Goal: Task Accomplishment & Management: Manage account settings

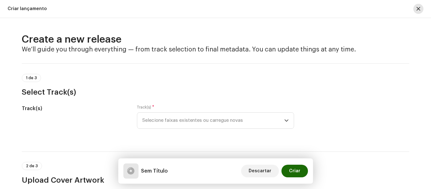
click at [418, 10] on span "button" at bounding box center [418, 8] width 4 height 5
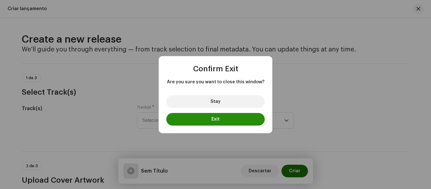
click at [225, 116] on button "Exit" at bounding box center [215, 119] width 98 height 13
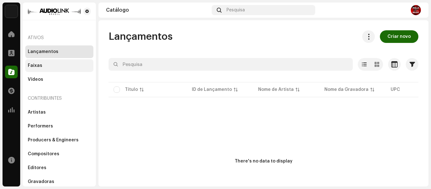
click at [58, 64] on div "Faixas" at bounding box center [59, 65] width 63 height 5
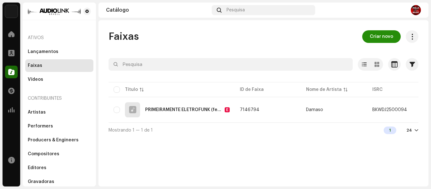
click at [390, 37] on span "Criar novo" at bounding box center [381, 36] width 23 height 13
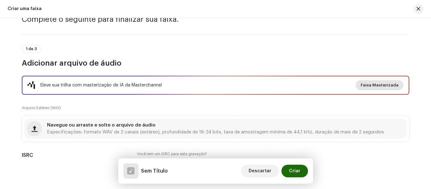
scroll to position [63, 0]
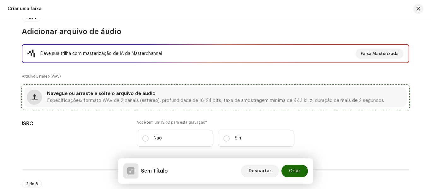
click at [36, 99] on button "button" at bounding box center [34, 97] width 15 height 15
click at [33, 96] on span "button" at bounding box center [35, 97] width 6 height 5
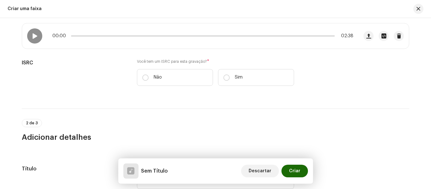
scroll to position [126, 0]
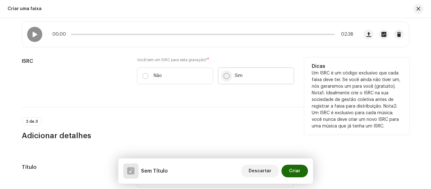
click at [228, 75] on input "Sim" at bounding box center [226, 76] width 6 height 6
radio input "true"
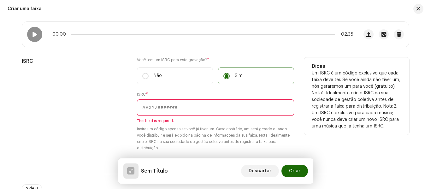
click at [161, 111] on input "text" at bounding box center [215, 107] width 157 height 16
paste input "BKIEU2500012"
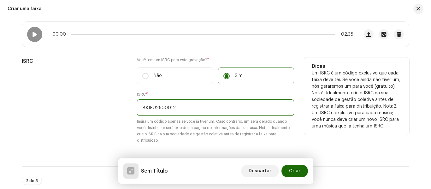
type input "BKIEU2500012"
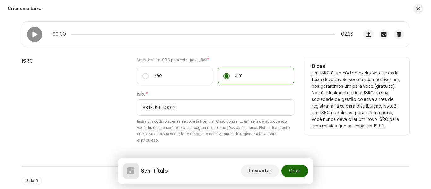
click at [92, 124] on div "ISRC" at bounding box center [74, 104] width 105 height 94
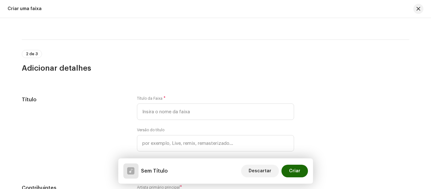
scroll to position [284, 0]
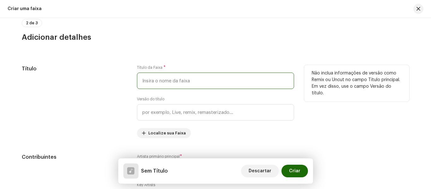
click at [225, 83] on input "text" at bounding box center [215, 81] width 157 height 16
type input "AMIGA QUE É AMIGA"
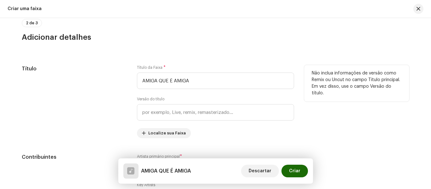
click at [345, 111] on div "Não inclua informações de versão como Remix ou Uncut no campo Título principal.…" at bounding box center [356, 101] width 105 height 73
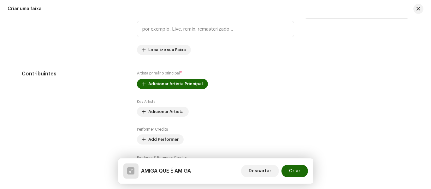
scroll to position [379, 0]
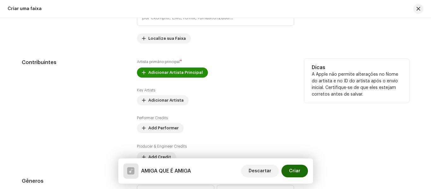
click at [192, 71] on span "Adicionar Artista Principal" at bounding box center [175, 72] width 55 height 13
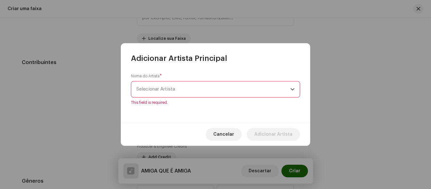
click at [293, 91] on icon "dropdown trigger" at bounding box center [292, 89] width 4 height 4
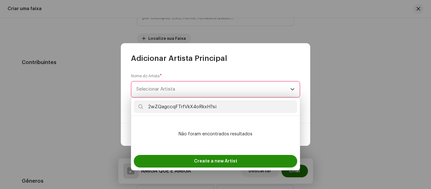
scroll to position [0, 0]
type input "2wZQagccqFTrfVkX4oRkxH?si"
click at [249, 156] on div "Create a new Artist" at bounding box center [215, 161] width 163 height 13
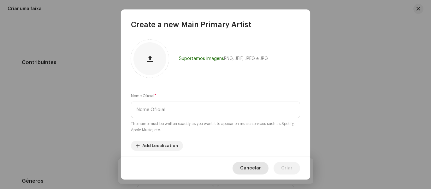
click at [258, 165] on span "Cancelar" at bounding box center [250, 168] width 21 height 13
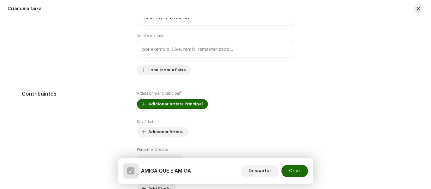
scroll to position [379, 0]
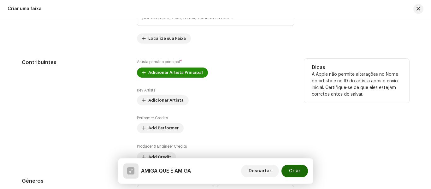
click at [186, 73] on span "Adicionar Artista Principal" at bounding box center [175, 72] width 55 height 13
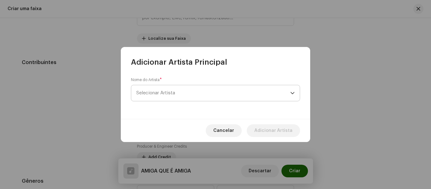
click at [164, 93] on span "Selecionar Artista" at bounding box center [155, 93] width 39 height 5
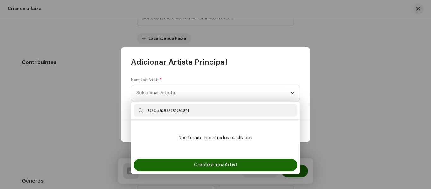
click at [139, 111] on icon at bounding box center [141, 110] width 4 height 4
drag, startPoint x: 211, startPoint y: 110, endPoint x: 131, endPoint y: 109, distance: 79.8
click at [131, 109] on div "0765a0870b04af1" at bounding box center [215, 111] width 168 height 18
paste input "2wZQagccqFTrfVkX4oRkxH?si"
type input "2wZQagccqFTrfVkX4oRkxH?si"
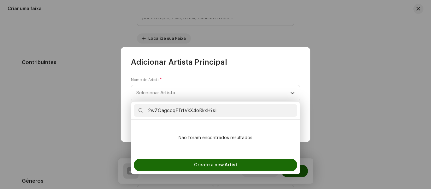
click at [140, 109] on icon at bounding box center [141, 110] width 4 height 4
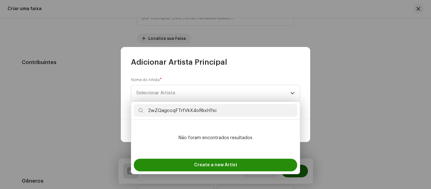
click at [243, 167] on div "Create a new Artist" at bounding box center [215, 165] width 163 height 13
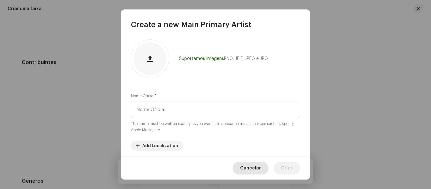
click at [255, 165] on span "Cancelar" at bounding box center [250, 168] width 21 height 13
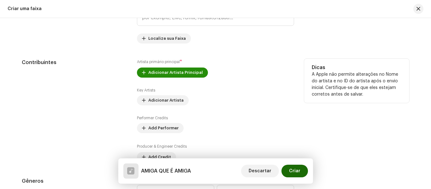
click at [189, 70] on span "Adicionar Artista Principal" at bounding box center [175, 72] width 55 height 13
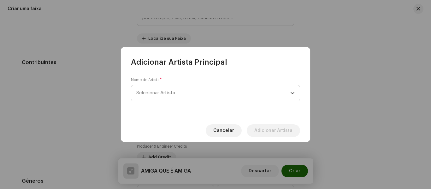
click at [182, 95] on span "Selecionar Artista" at bounding box center [213, 93] width 154 height 16
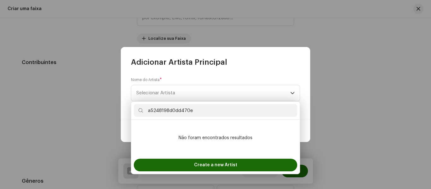
type input "a5248198d0dd470e"
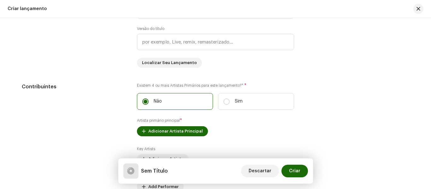
scroll to position [568, 0]
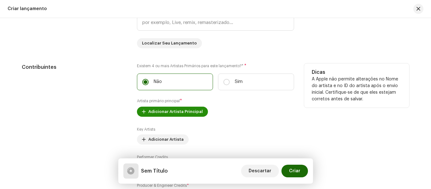
click at [195, 110] on span "Adicionar Artista Principal" at bounding box center [175, 111] width 55 height 13
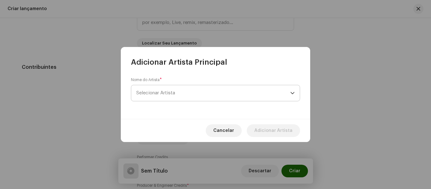
click at [204, 95] on span "Selecionar Artista" at bounding box center [213, 93] width 154 height 16
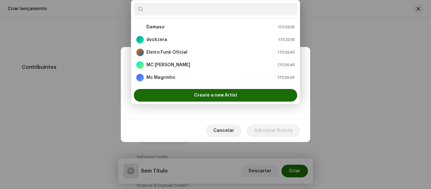
click at [186, 11] on input "text" at bounding box center [215, 9] width 163 height 13
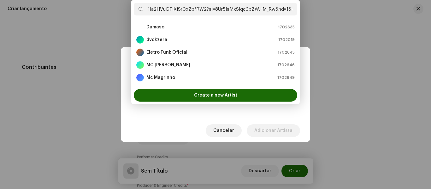
scroll to position [0, 48]
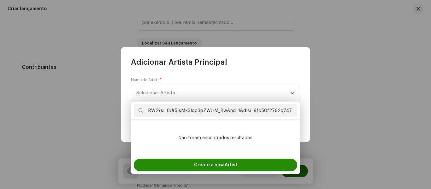
type input "1Ia2HVuGFlXiSrCxZbfRW2?si=8Ur5lsMxSlqc3pZWJ-M_Rw&nd=1&dlsi=9fc50f2762c74758"
click at [242, 163] on div "Create a new Artist" at bounding box center [215, 165] width 163 height 13
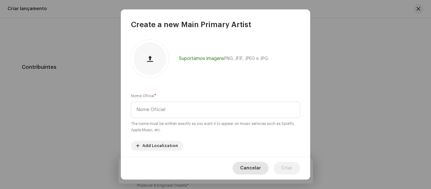
click at [255, 171] on span "Cancelar" at bounding box center [250, 168] width 21 height 13
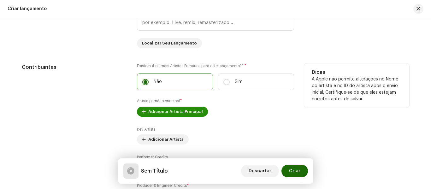
click at [173, 111] on span "Adicionar Artista Principal" at bounding box center [175, 111] width 55 height 13
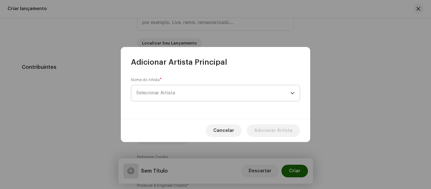
click at [177, 97] on span "Selecionar Artista" at bounding box center [213, 93] width 154 height 16
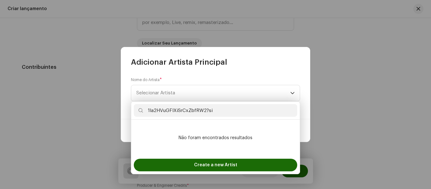
type input "1Ia2HVuGFlXiSrCxZbfRW2?si"
click at [141, 110] on icon at bounding box center [141, 110] width 4 height 4
click at [236, 94] on span "Selecionar Artista" at bounding box center [213, 93] width 154 height 16
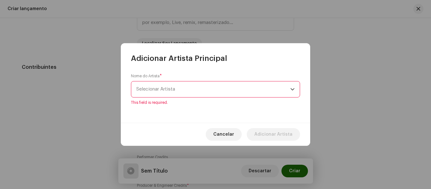
click at [214, 89] on span "Selecionar Artista" at bounding box center [213, 89] width 154 height 16
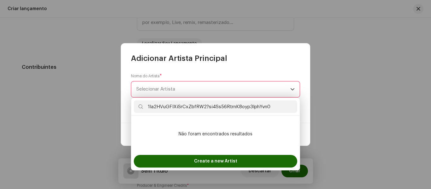
type input "1Ia2HVuGFlXiSrCxZbfRW2?si4Ss56RtrnK8oyp3lphYvn0"
click at [140, 106] on icon at bounding box center [141, 106] width 4 height 4
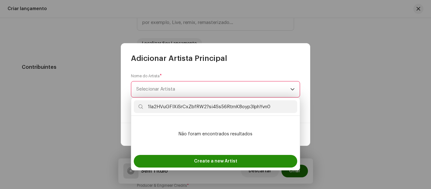
click at [253, 158] on div "Create a new Artist" at bounding box center [215, 161] width 163 height 13
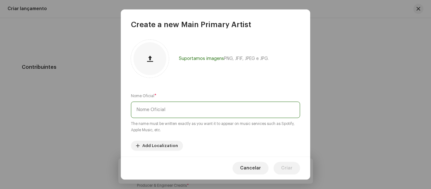
click at [192, 108] on input "text" at bounding box center [215, 110] width 169 height 16
paste input "4Ss56RtrnK8oyp3lphYvn0"
type input "4Ss56RtrnK8oyp3lphYvn0"
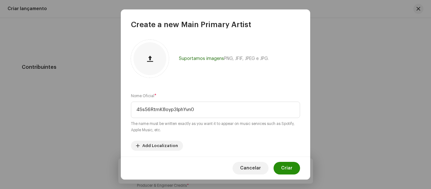
click at [290, 164] on span "Criar" at bounding box center [286, 168] width 11 height 13
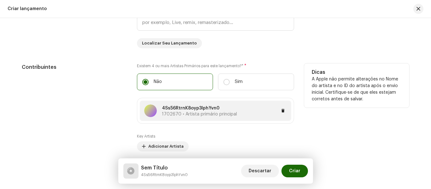
click at [150, 110] on div at bounding box center [150, 110] width 13 height 13
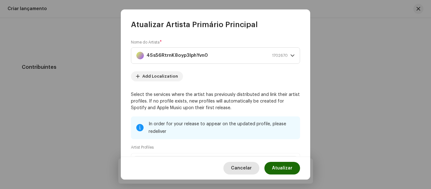
click at [250, 168] on span "Cancelar" at bounding box center [241, 168] width 21 height 13
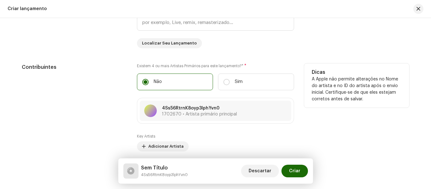
click at [361, 126] on div "Dicas A Apple não permite alterações no Nome do artista e no ID do artista após…" at bounding box center [356, 135] width 105 height 145
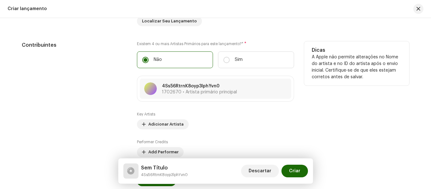
scroll to position [599, 0]
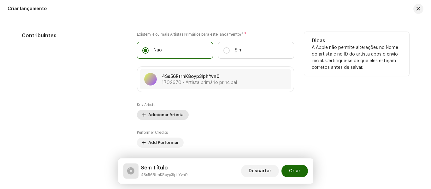
click at [171, 114] on span "Adicionar Artista" at bounding box center [165, 115] width 35 height 13
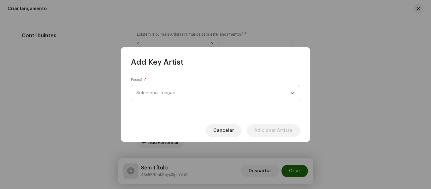
click at [225, 95] on span "Selecionar função" at bounding box center [213, 93] width 154 height 16
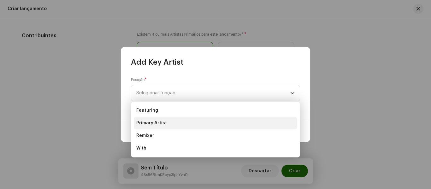
click at [166, 120] on li "Primary Artist" at bounding box center [215, 123] width 163 height 13
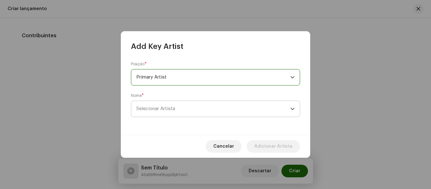
click at [180, 113] on span "Selecionar Artista" at bounding box center [213, 109] width 154 height 16
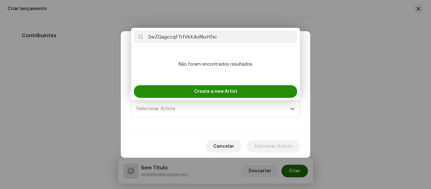
type input "2wZQagccqFTrfVkX4oRkxH?si"
click at [224, 93] on span "Create a new Artist" at bounding box center [215, 91] width 43 height 13
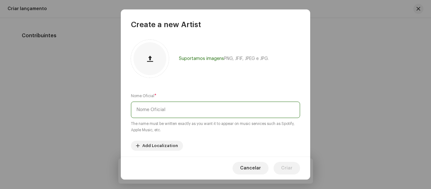
click at [198, 106] on input "text" at bounding box center [215, 110] width 169 height 16
paste input "2wZQagccqFTrfVkX4oRkxH?si"
type input "2wZQagccqFTrfVkX4oRkxH?si"
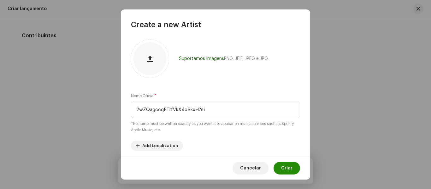
click at [282, 171] on span "Criar" at bounding box center [286, 168] width 11 height 13
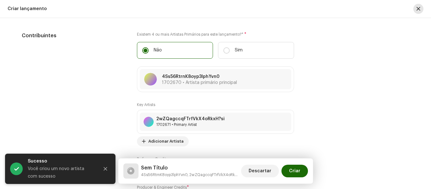
click at [419, 6] on button "button" at bounding box center [418, 9] width 10 height 10
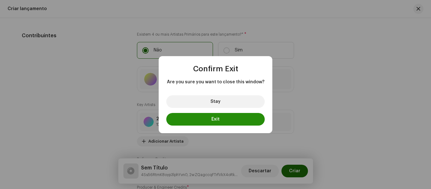
click at [235, 117] on button "Exit" at bounding box center [215, 119] width 98 height 13
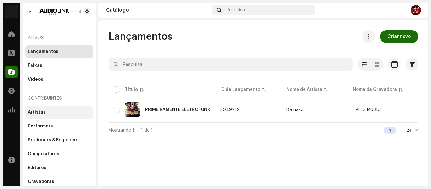
click at [38, 109] on div "Artistas" at bounding box center [59, 112] width 68 height 13
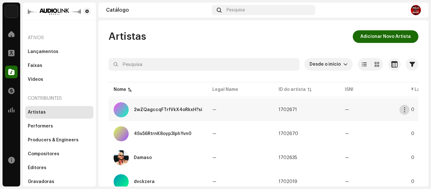
click at [405, 111] on span "button" at bounding box center [404, 109] width 5 height 5
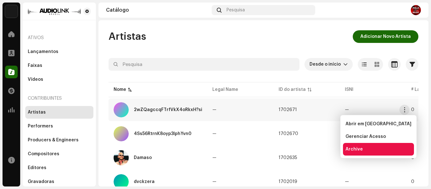
click at [369, 154] on div "Archive" at bounding box center [378, 149] width 71 height 13
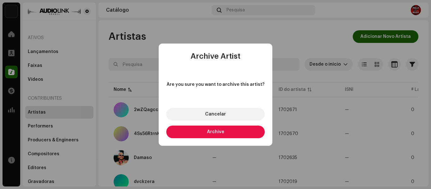
click at [237, 134] on button "Archive" at bounding box center [215, 132] width 98 height 13
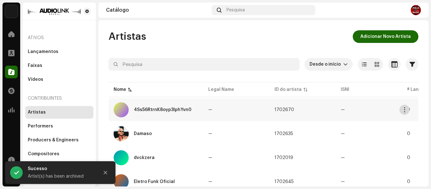
click at [404, 110] on span "button" at bounding box center [404, 109] width 5 height 5
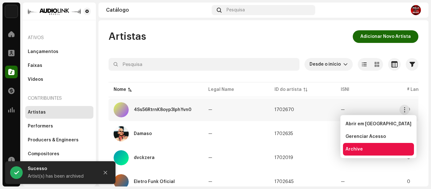
click at [367, 150] on div "Archive" at bounding box center [378, 149] width 66 height 5
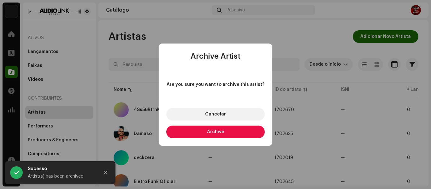
click at [234, 134] on button "Archive" at bounding box center [215, 132] width 98 height 13
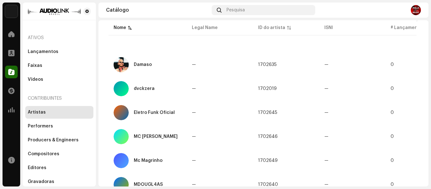
scroll to position [32, 0]
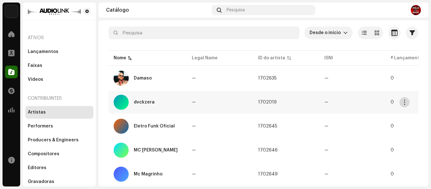
click at [404, 104] on span "button" at bounding box center [404, 102] width 5 height 5
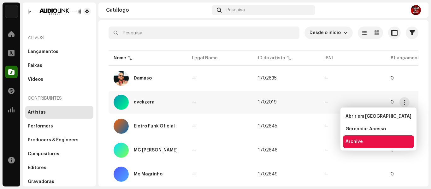
click at [365, 141] on div "Archive" at bounding box center [378, 141] width 66 height 5
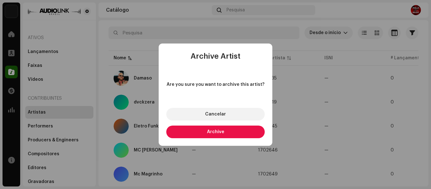
click at [207, 134] on button "Archive" at bounding box center [215, 132] width 98 height 13
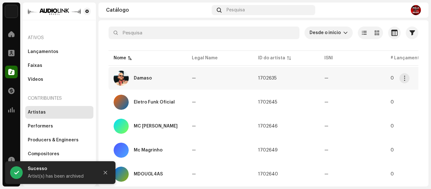
click at [140, 76] on div "Damaso" at bounding box center [143, 78] width 18 height 4
